Goal: Navigation & Orientation: Find specific page/section

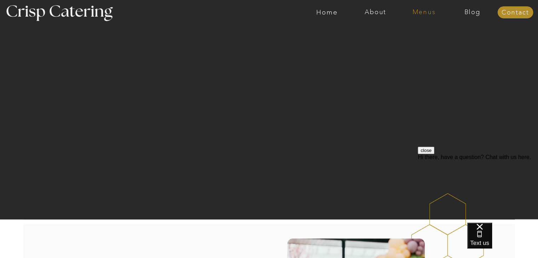
click at [416, 9] on nav "Menus" at bounding box center [423, 12] width 48 height 7
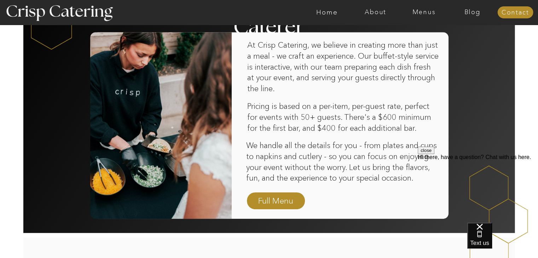
scroll to position [446, 0]
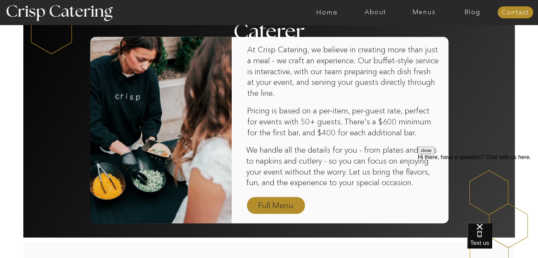
click at [289, 202] on nav "Full Menu" at bounding box center [275, 206] width 41 height 12
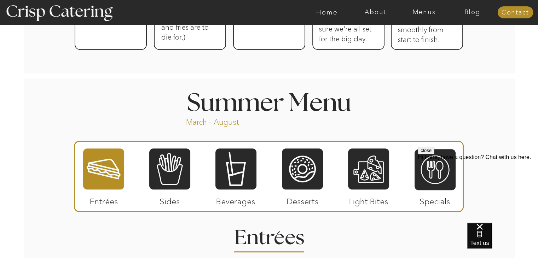
scroll to position [616, 0]
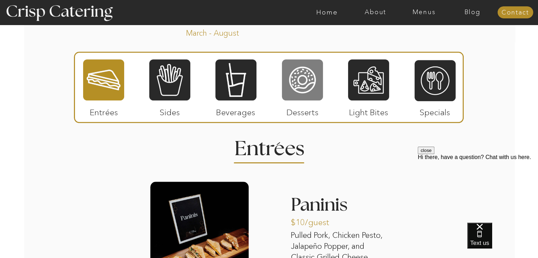
click at [304, 92] on div at bounding box center [302, 80] width 41 height 42
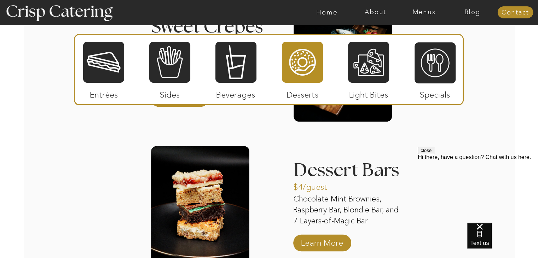
scroll to position [929, 0]
